Goal: Task Accomplishment & Management: Manage account settings

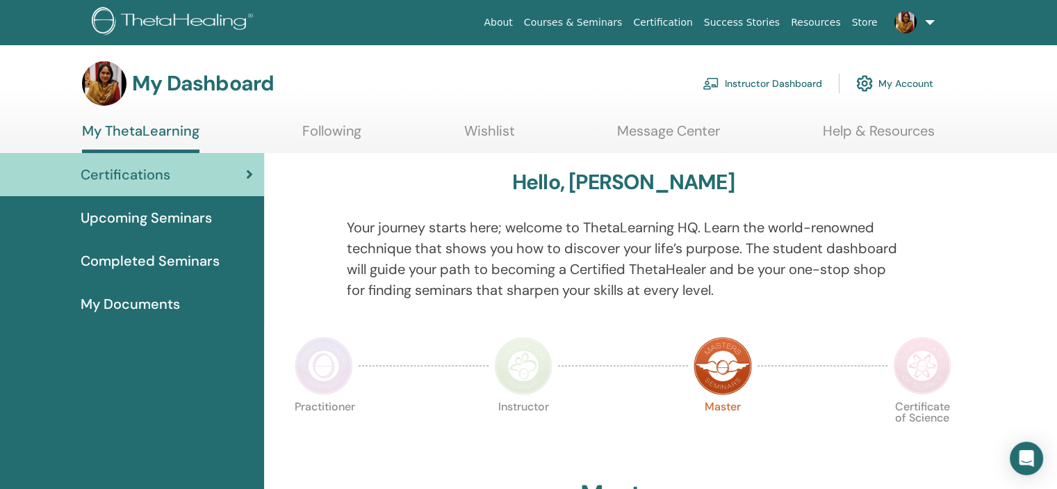
click at [767, 81] on link "Instructor Dashboard" at bounding box center [763, 83] width 120 height 31
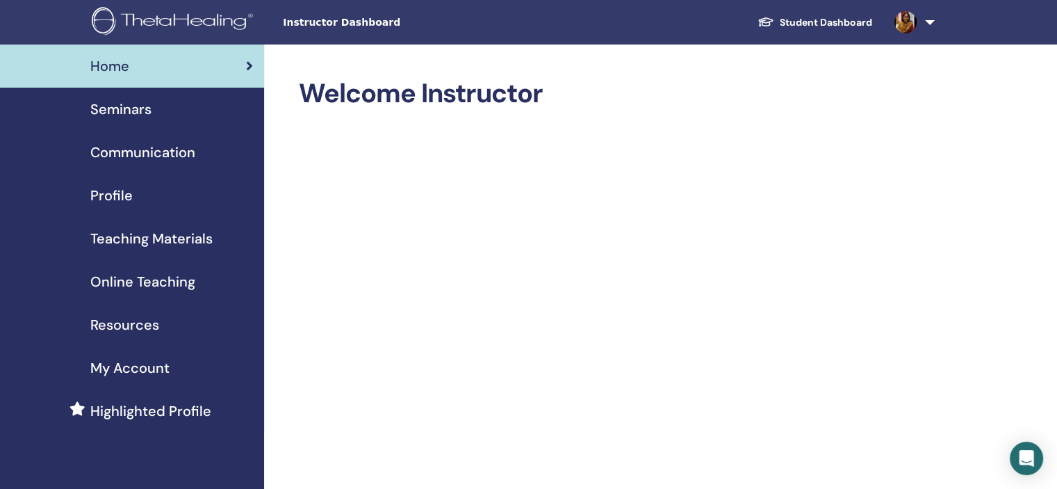
click at [120, 104] on span "Seminars" at bounding box center [120, 109] width 61 height 21
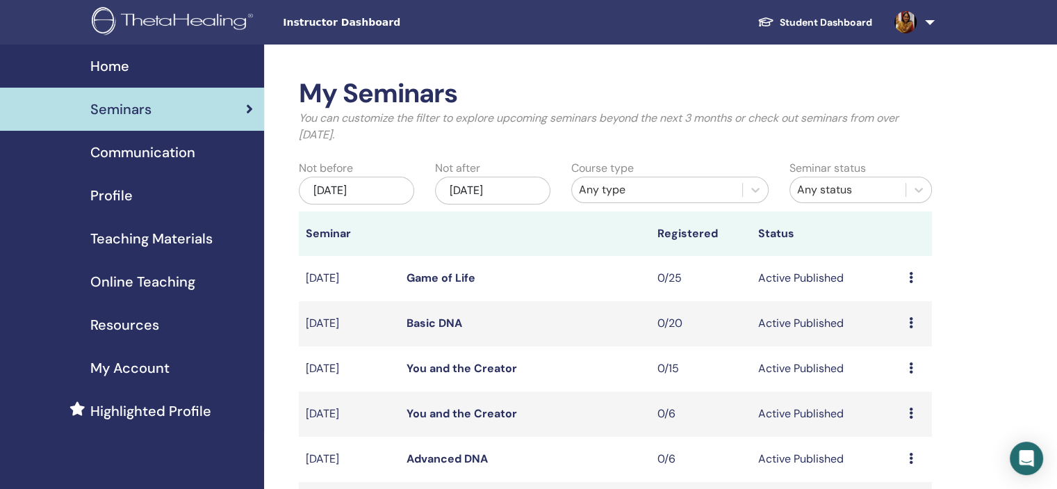
click at [910, 457] on icon at bounding box center [911, 457] width 4 height 11
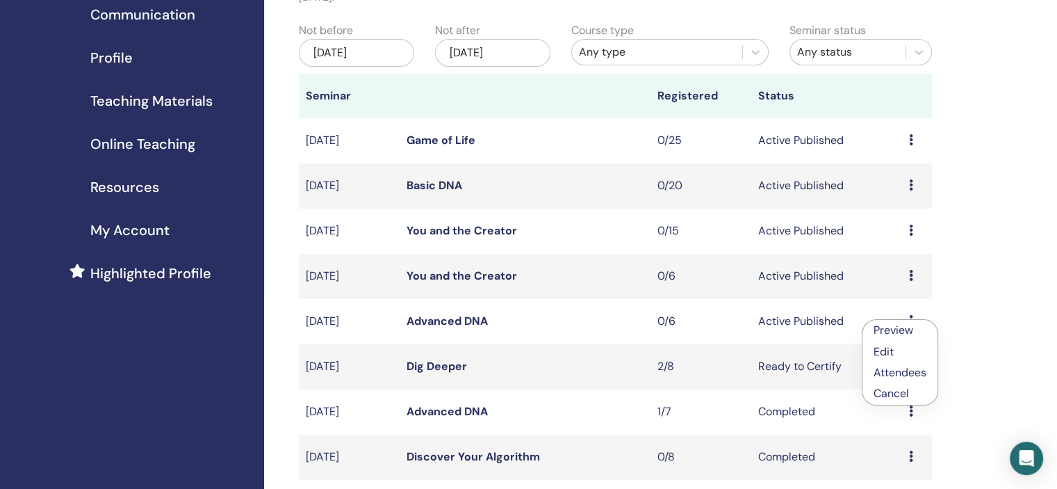
scroll to position [154, 0]
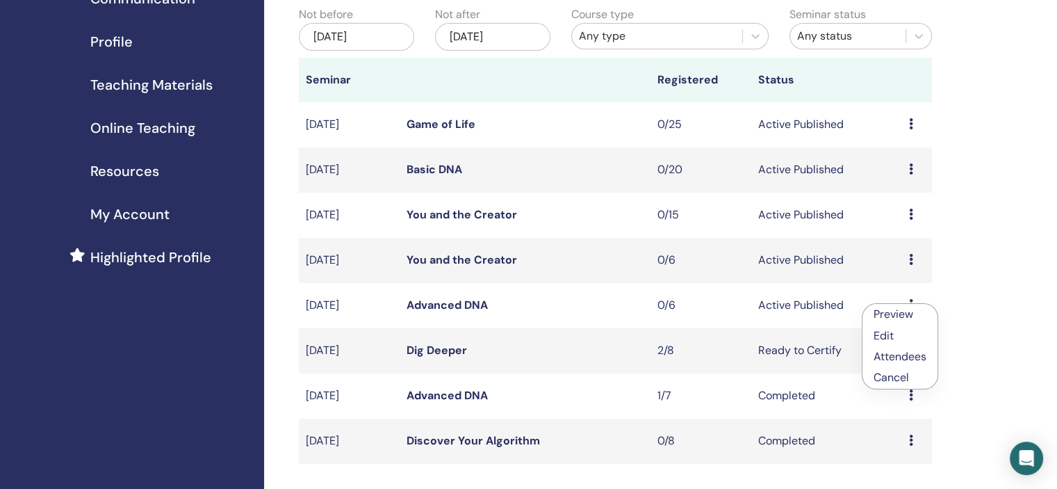
click at [889, 375] on p "Cancel" at bounding box center [900, 377] width 53 height 17
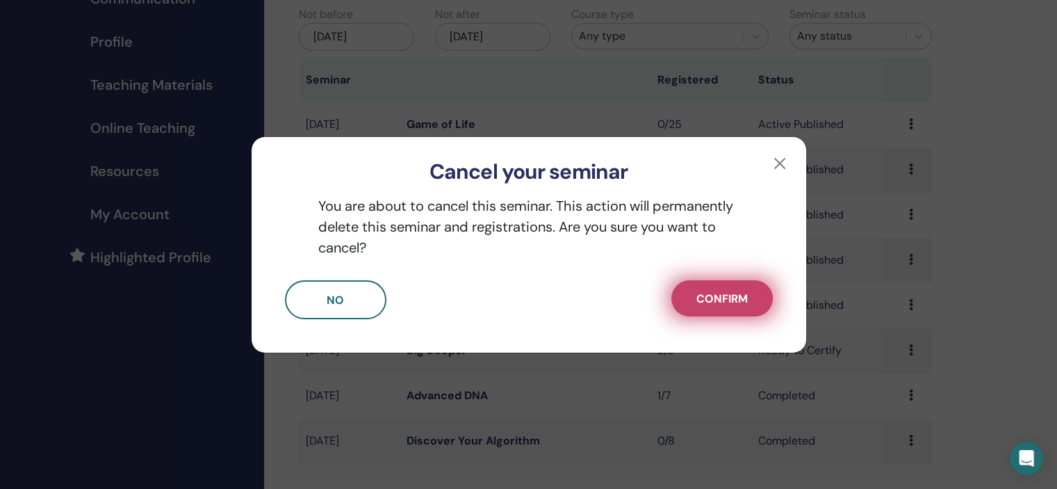
click at [739, 302] on span "Confirm" at bounding box center [721, 298] width 51 height 15
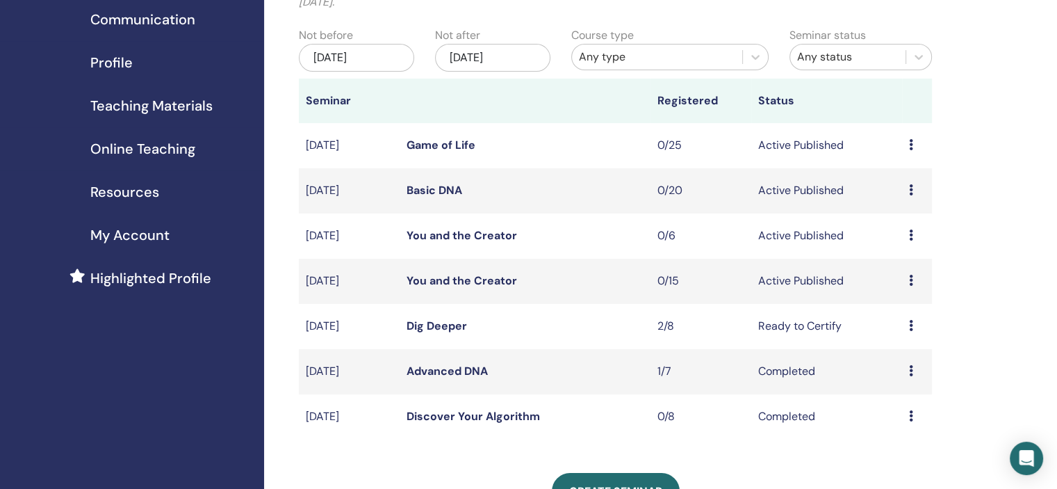
scroll to position [137, 0]
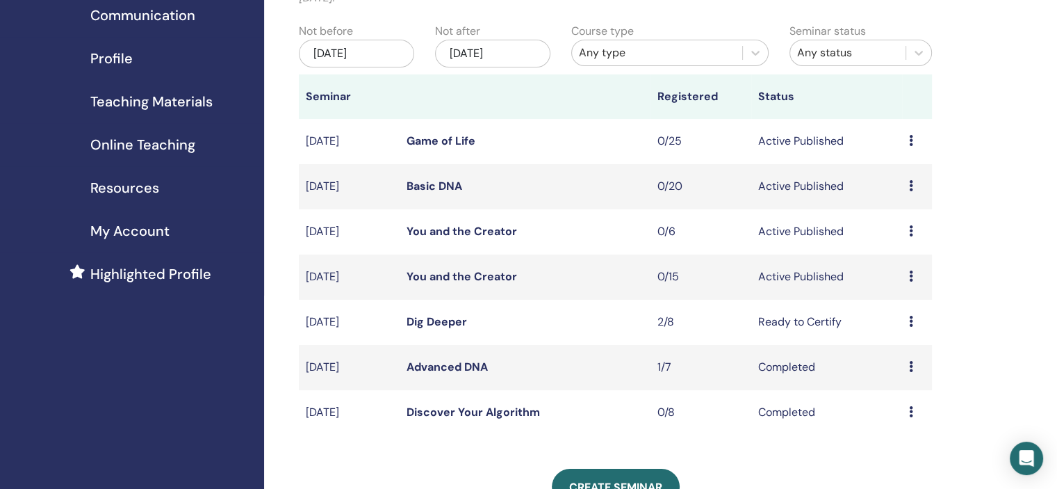
click at [140, 142] on span "Online Teaching" at bounding box center [142, 144] width 105 height 21
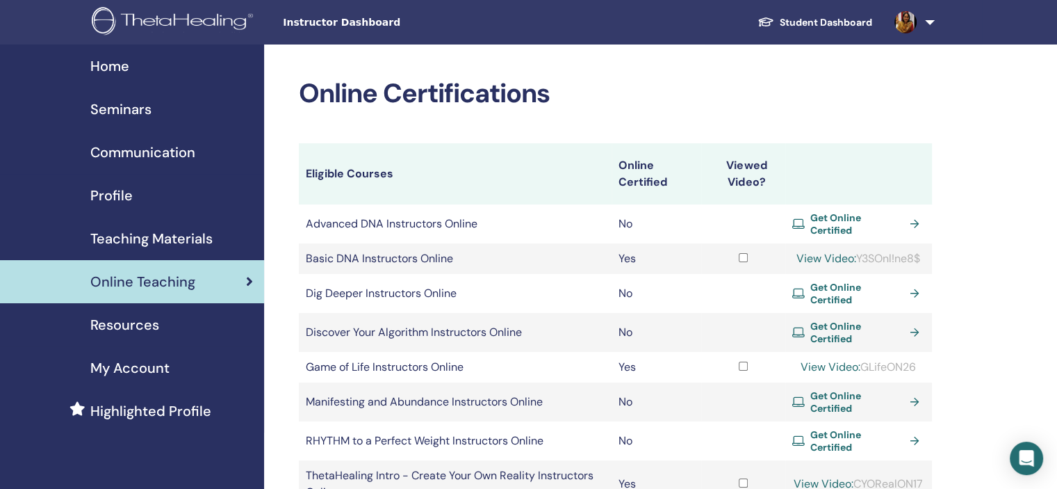
click at [142, 234] on span "Teaching Materials" at bounding box center [151, 238] width 122 height 21
